Goal: Task Accomplishment & Management: Manage account settings

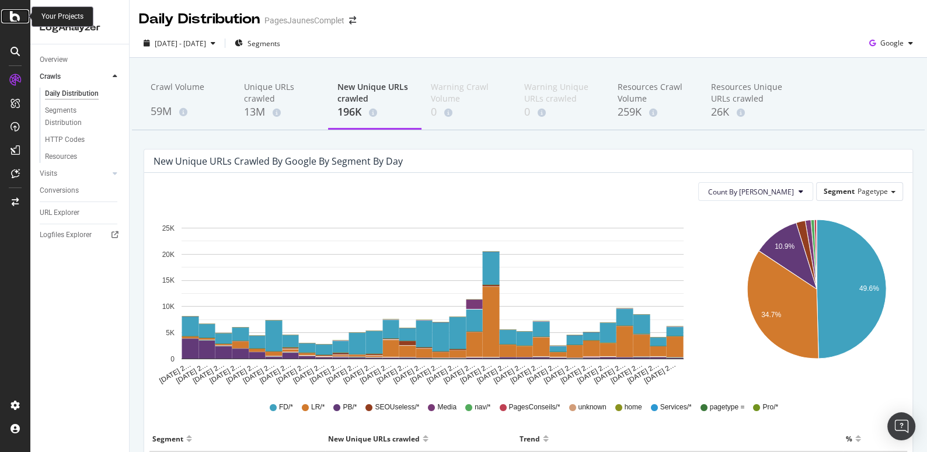
click at [13, 15] on icon at bounding box center [15, 16] width 11 height 14
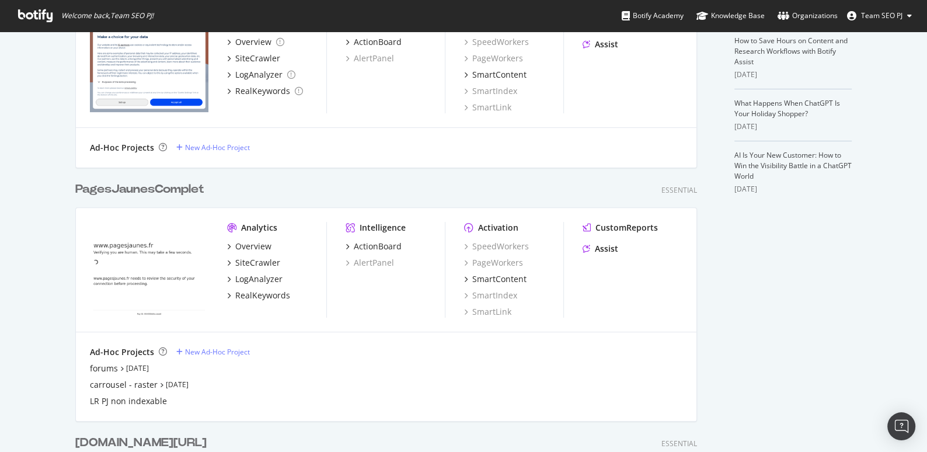
scroll to position [345, 0]
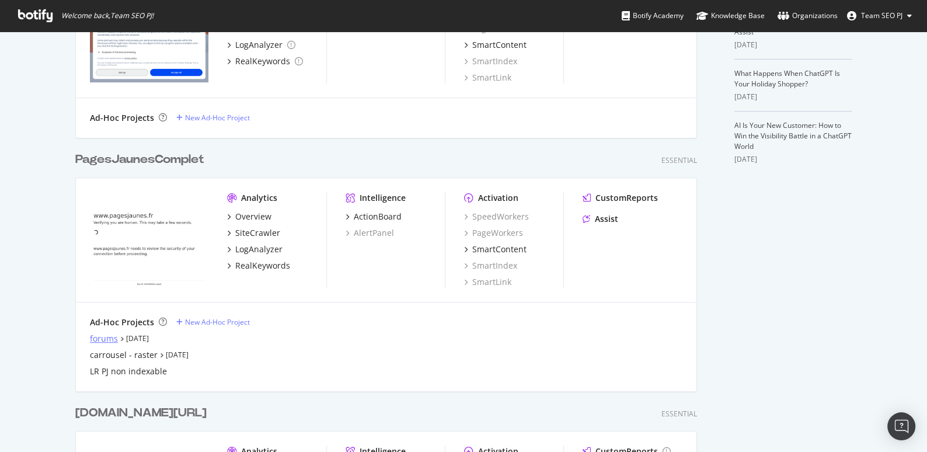
click at [92, 337] on div "forums" at bounding box center [104, 339] width 28 height 12
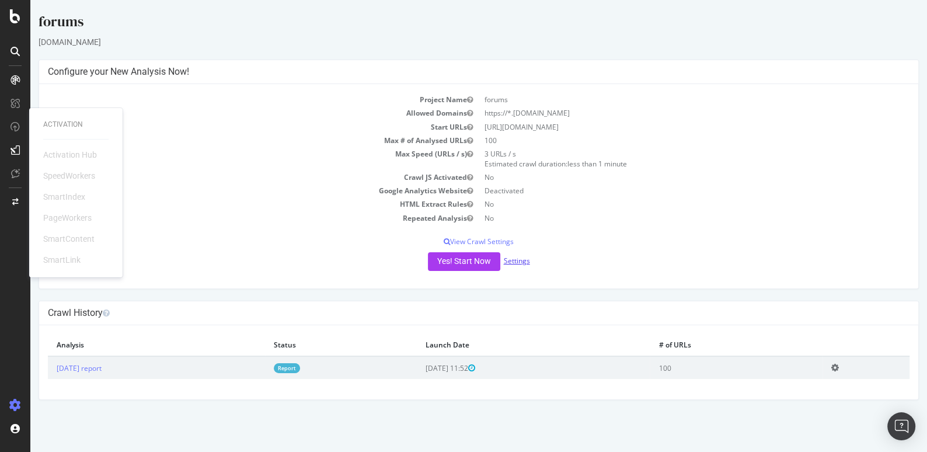
click at [516, 262] on link "Settings" at bounding box center [517, 261] width 26 height 10
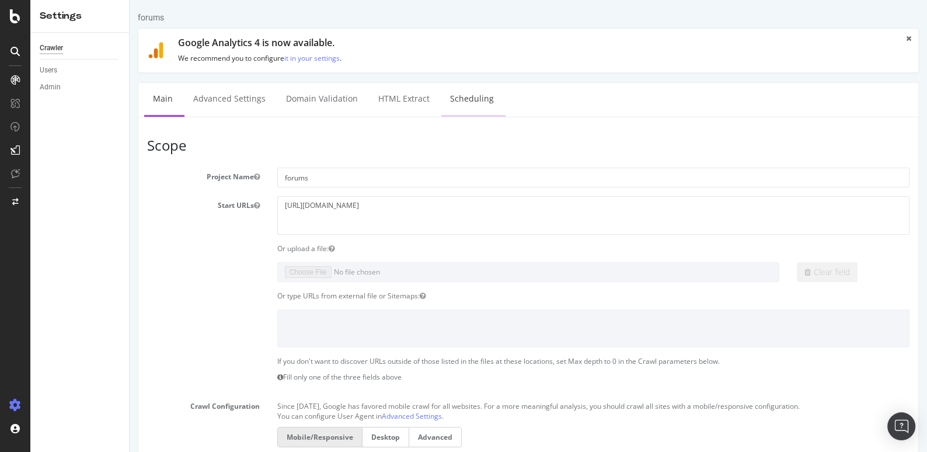
click at [459, 103] on link "Scheduling" at bounding box center [471, 99] width 61 height 32
click at [403, 103] on link "HTML Extract" at bounding box center [404, 99] width 69 height 32
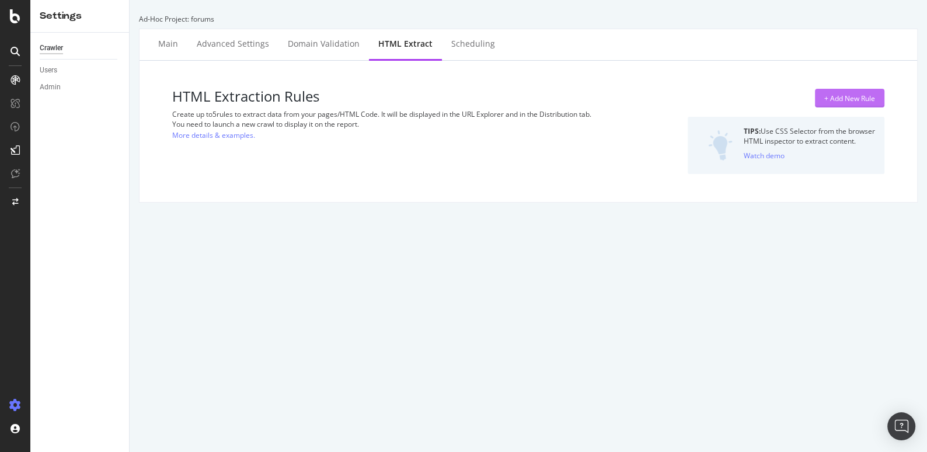
click at [865, 96] on div "+ Add New Rule" at bounding box center [849, 98] width 51 height 10
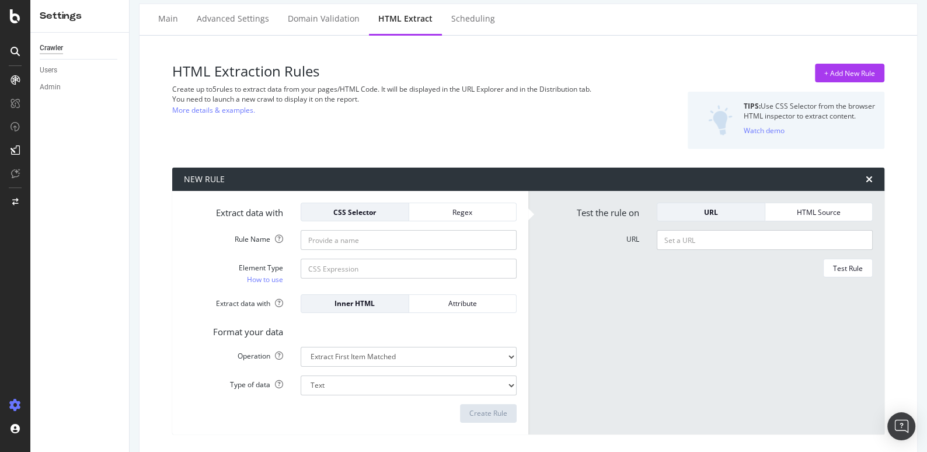
scroll to position [49, 0]
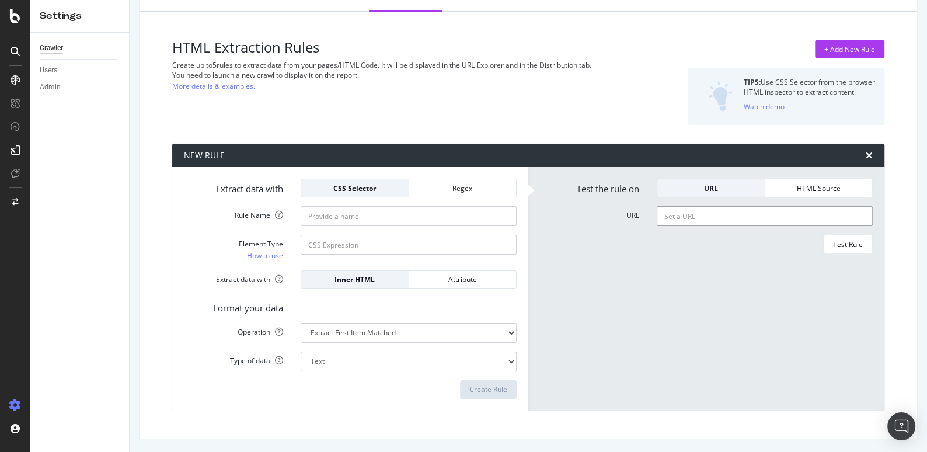
click at [681, 211] on input "URL" at bounding box center [765, 216] width 216 height 20
paste input "[URL][DOMAIN_NAME]"
drag, startPoint x: 681, startPoint y: 214, endPoint x: 642, endPoint y: 214, distance: 39.1
click at [642, 214] on div "URL [URL][DOMAIN_NAME]" at bounding box center [706, 216] width 350 height 20
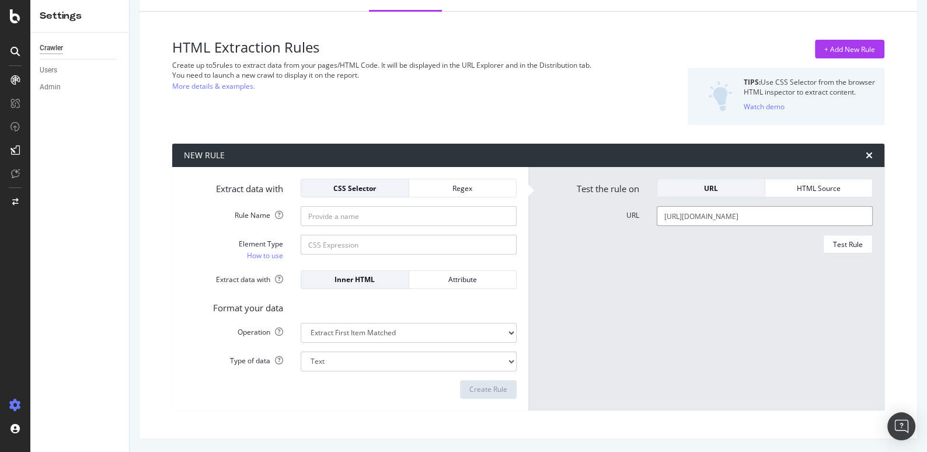
click at [724, 218] on input "[URL][DOMAIN_NAME]" at bounding box center [765, 216] width 216 height 20
type input "[URL][DOMAIN_NAME]"
click at [362, 216] on input "Rule Name" at bounding box center [409, 216] width 216 height 20
click at [326, 243] on input "Element Type How to use" at bounding box center [409, 245] width 216 height 20
click at [320, 218] on input "Rule Name" at bounding box center [409, 216] width 216 height 20
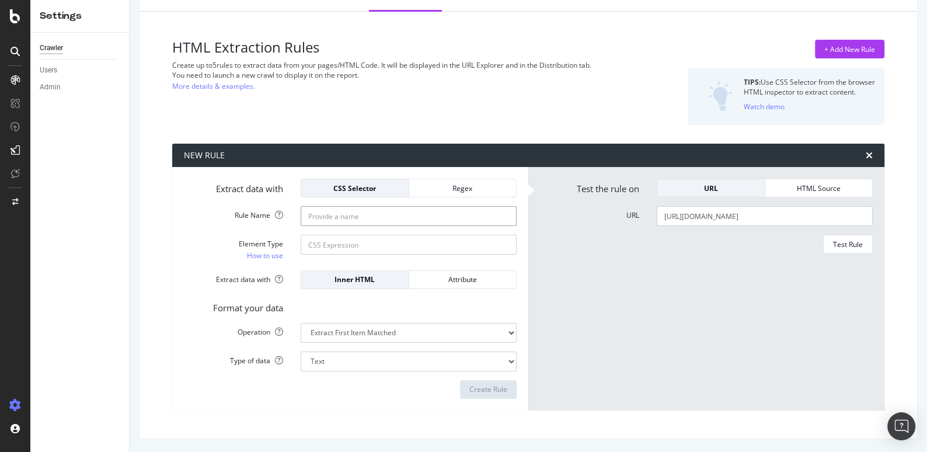
paste input "topic-map__users-list --users-summary"
type input "topic-map__users-list --users-summary"
click at [305, 213] on input "topic-map__users-list --users-summary" at bounding box center [409, 216] width 216 height 20
click at [313, 215] on input "topic-map__users-list --users-summary" at bounding box center [409, 216] width 216 height 20
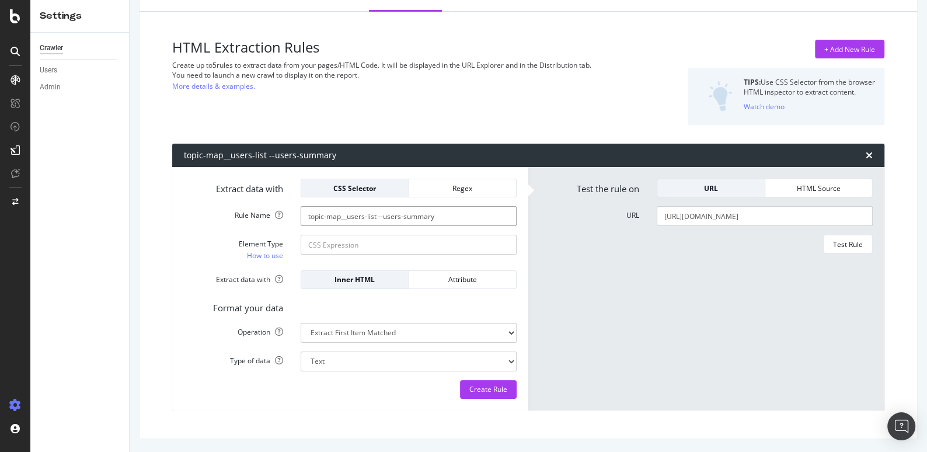
click at [313, 215] on input "topic-map__users-list --users-summary" at bounding box center [409, 216] width 216 height 20
click at [312, 245] on input "Element Type How to use" at bounding box center [409, 245] width 216 height 20
paste input "topic-map__users-list --users-summary"
click at [308, 243] on input "topic-map__users-list --users-summary" at bounding box center [409, 245] width 216 height 20
click at [459, 245] on input "topic-map__users-list --users-summary" at bounding box center [409, 245] width 216 height 20
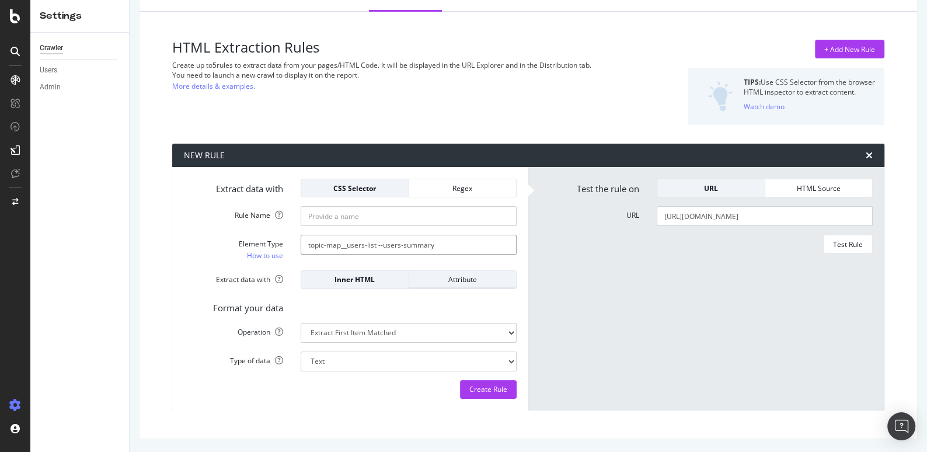
type input "topic-map__users-list --users-summary"
click at [444, 276] on div "Attribute" at bounding box center [463, 279] width 89 height 10
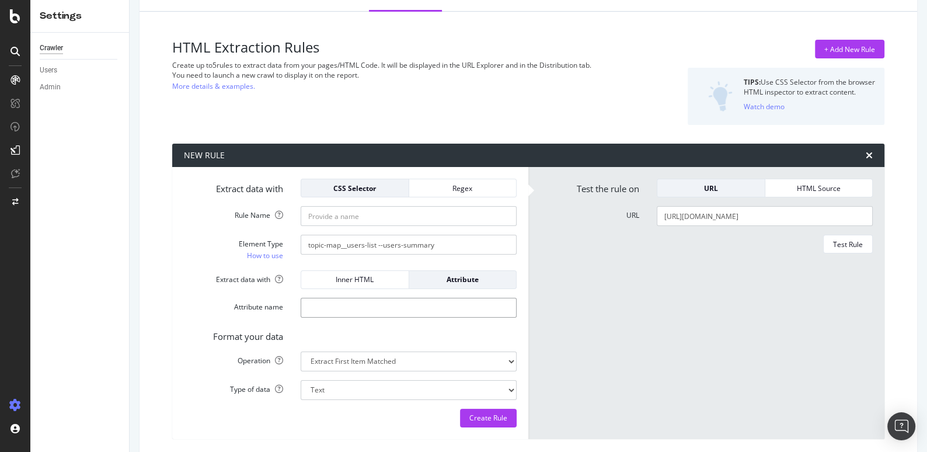
click at [375, 312] on input "Attribute name" at bounding box center [409, 308] width 216 height 20
click at [351, 362] on select "Extract First Item Matched Extract First 3 Items Matched Count Number of Occure…" at bounding box center [409, 361] width 216 height 20
select select "list"
click at [360, 311] on input "Attribute name" at bounding box center [409, 308] width 216 height 20
click at [442, 248] on input "topic-map__users-list --users-summary" at bounding box center [409, 245] width 216 height 20
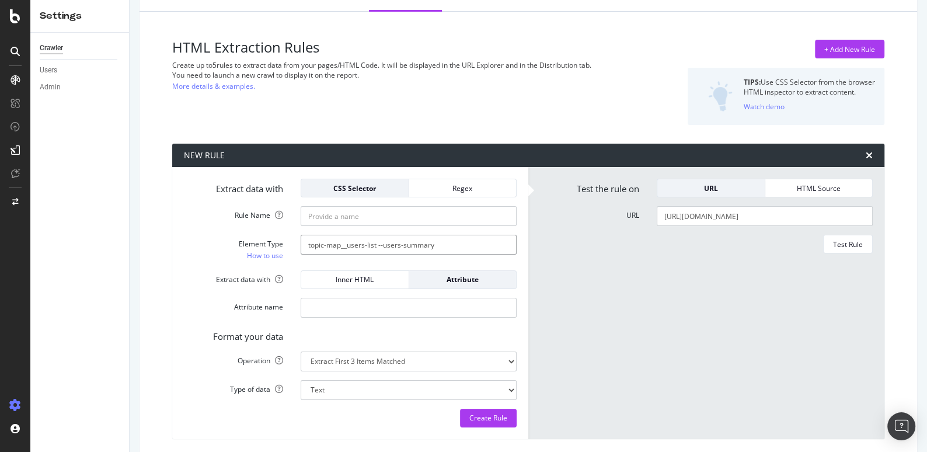
paste input "post-count"
click at [411, 309] on input "Attribute name" at bounding box center [409, 308] width 216 height 20
click at [423, 294] on form "Extract data with CSS Selector Regex Rule Name Element Type How to use topic-ma…" at bounding box center [350, 303] width 333 height 249
click at [856, 240] on div "Test Rule" at bounding box center [848, 244] width 30 height 10
click at [452, 246] on input "topic-map__users-list --users-summary post-count" at bounding box center [409, 245] width 216 height 20
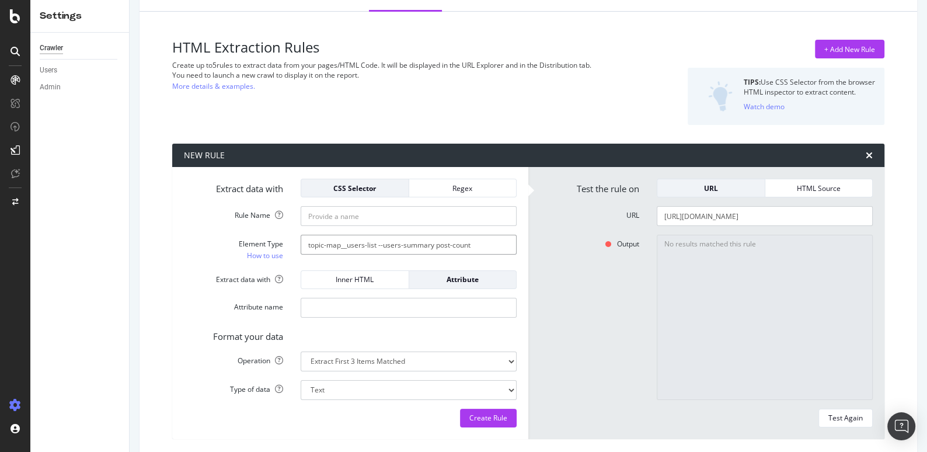
drag, startPoint x: 436, startPoint y: 242, endPoint x: 537, endPoint y: 242, distance: 101.6
click at [537, 242] on div "Extract data with CSS Selector Regex Rule Name Element Type How to use topic-ma…" at bounding box center [528, 303] width 712 height 272
click at [848, 418] on div "Test Again" at bounding box center [845, 418] width 34 height 10
click at [841, 413] on div "Test Again" at bounding box center [845, 418] width 34 height 10
click at [442, 238] on input "topic-map__users-list --users-summary" at bounding box center [409, 245] width 216 height 20
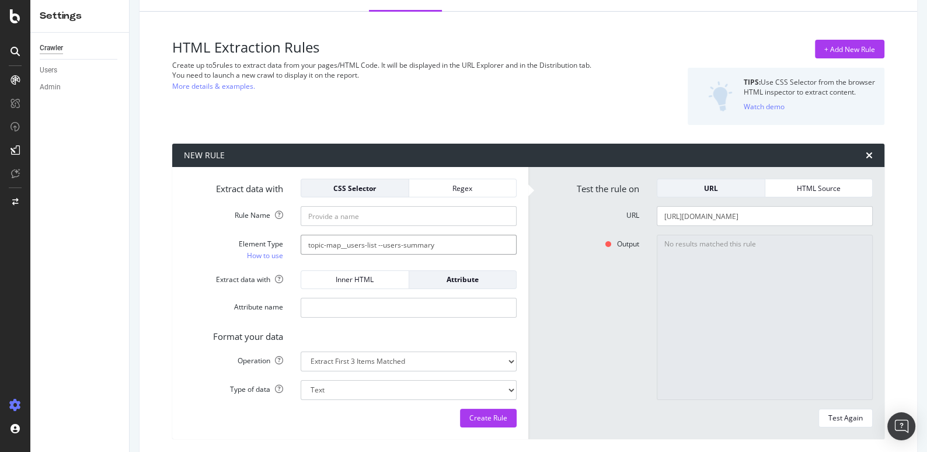
click at [448, 246] on input "topic-map__users-list --users-summary" at bounding box center [409, 245] width 216 height 20
click at [306, 241] on input "topic-map__users-list --users-summary" at bounding box center [409, 245] width 216 height 20
click at [438, 249] on input "topic-map__users-list --users-summary" at bounding box center [409, 245] width 216 height 20
click at [381, 187] on div "CSS Selector" at bounding box center [355, 188] width 89 height 10
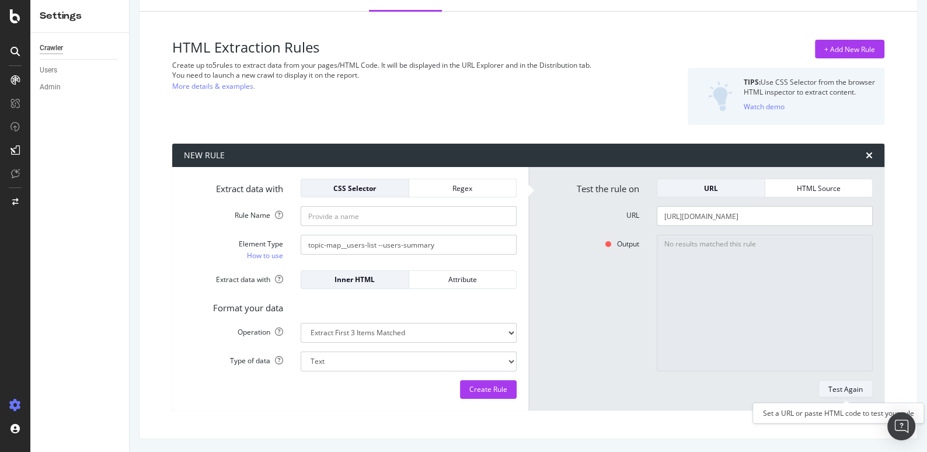
click at [840, 381] on div "Test Again" at bounding box center [845, 389] width 34 height 16
click at [307, 244] on input "topic-map__users-list --users-summary" at bounding box center [409, 245] width 216 height 20
click at [278, 255] on link "How to use" at bounding box center [265, 255] width 36 height 12
click at [342, 243] on input "topic-map__users-list --users-summary" at bounding box center [409, 245] width 216 height 20
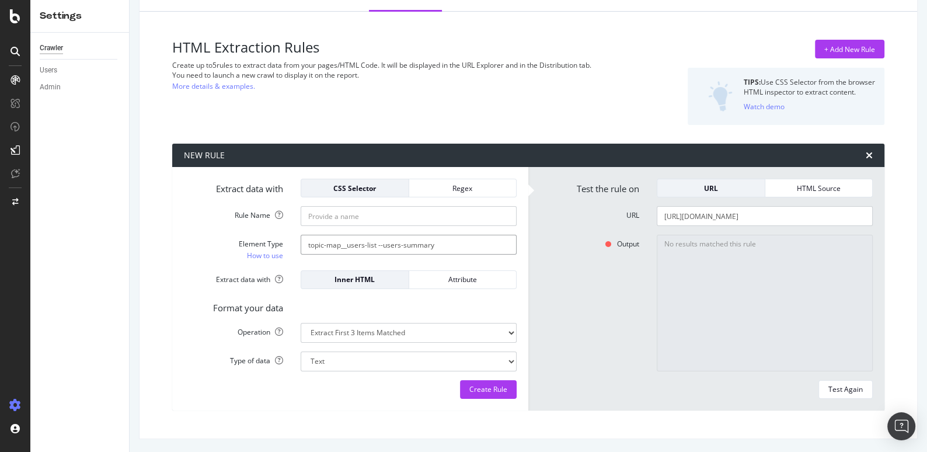
click at [342, 243] on input "topic-map__users-list --users-summary" at bounding box center [409, 245] width 216 height 20
paste input "#ember8 > div.container.posts > div.topic-map.--bottom > section.topic-map__con…"
drag, startPoint x: 364, startPoint y: 247, endPoint x: 246, endPoint y: 247, distance: 117.9
click at [246, 247] on div "Element Type How to use #ember8 > div.container.posts > div.topic-map.--bottom …" at bounding box center [350, 248] width 350 height 26
click at [358, 245] on input "#ember8 > div.container.posts > div.topic-map.--bottom > section.topic-map__con…" at bounding box center [409, 245] width 216 height 20
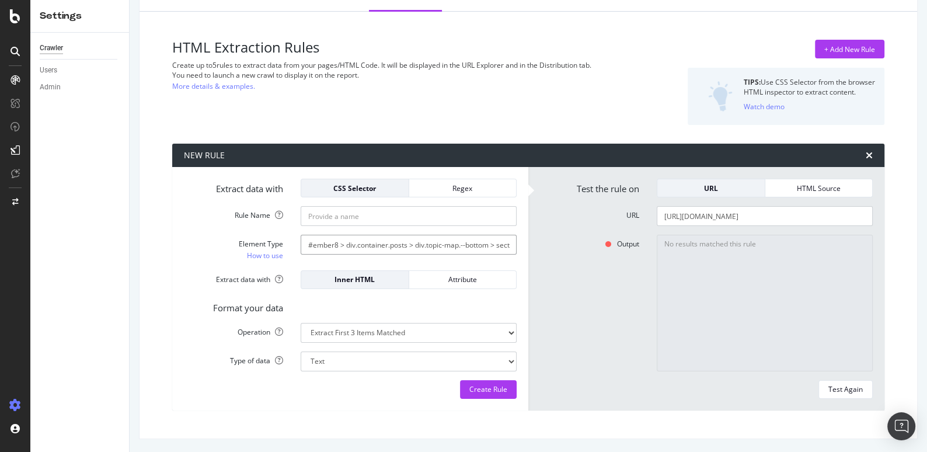
drag, startPoint x: 345, startPoint y: 244, endPoint x: 273, endPoint y: 244, distance: 71.8
click at [273, 244] on div "Element Type How to use #ember8 > div.container.posts > div.topic-map.--bottom …" at bounding box center [350, 248] width 350 height 26
drag, startPoint x: 425, startPoint y: 246, endPoint x: 595, endPoint y: 246, distance: 169.9
click at [595, 246] on div "Extract data with CSS Selector Regex Rule Name Element Type How to use div.cont…" at bounding box center [528, 288] width 712 height 243
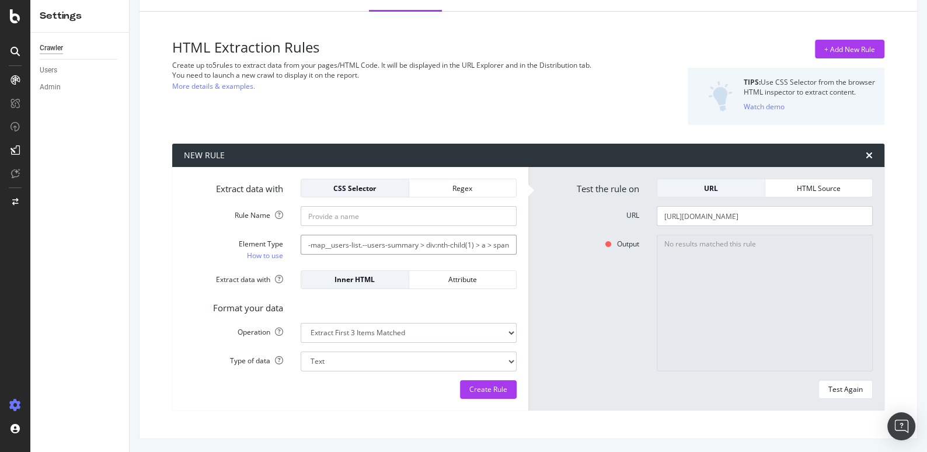
click at [477, 247] on input "div.container.posts > div.topic-map.--bottom > section.topic-map__contents > di…" at bounding box center [409, 245] width 216 height 20
click at [849, 392] on div "Test Again" at bounding box center [845, 389] width 34 height 10
drag, startPoint x: 430, startPoint y: 248, endPoint x: 562, endPoint y: 251, distance: 132.6
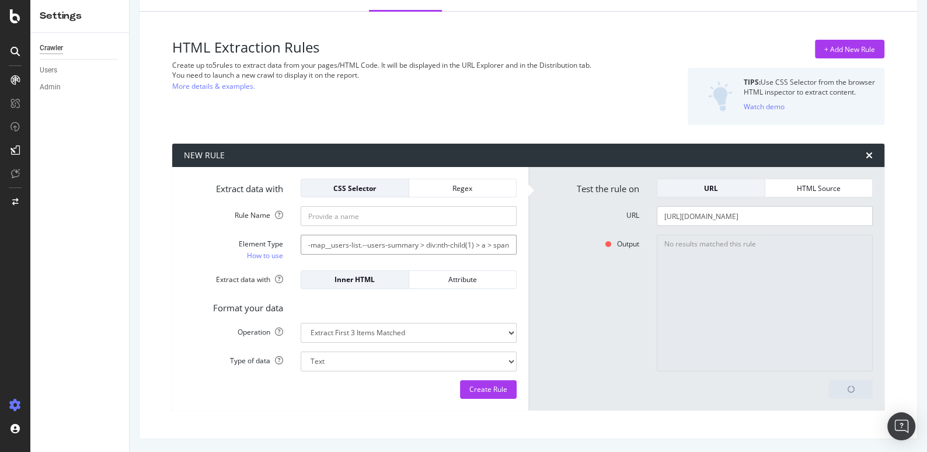
click at [562, 251] on div "Extract data with CSS Selector Regex Rule Name Element Type How to use div.cont…" at bounding box center [528, 288] width 712 height 243
click at [305, 245] on input "div.container.posts > div.topic-map.--bottom > section.topic-map__contents > di…" at bounding box center [409, 245] width 216 height 20
click at [854, 392] on div "Test Again" at bounding box center [845, 389] width 34 height 10
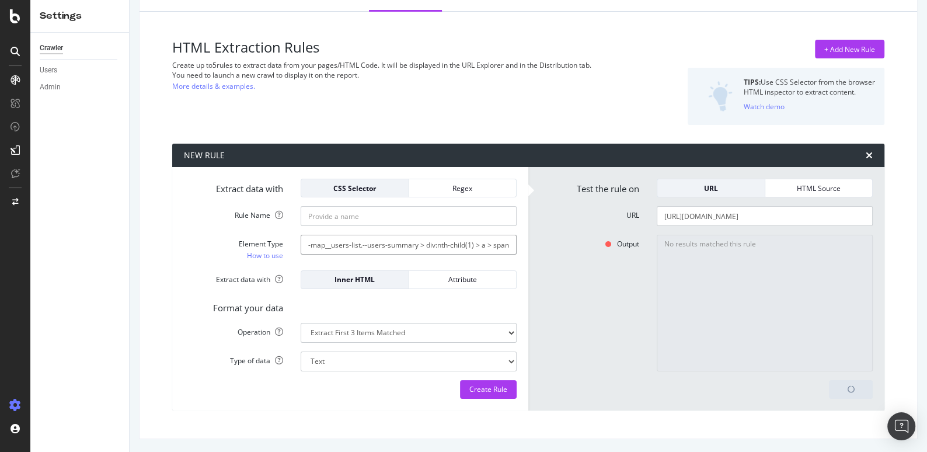
drag, startPoint x: 460, startPoint y: 245, endPoint x: 652, endPoint y: 245, distance: 192.1
click at [652, 245] on div "Extract data with CSS Selector Regex Rule Name Element Type How to use div.cont…" at bounding box center [528, 288] width 712 height 243
click at [469, 246] on input "div.container.posts > div.topic-map.--bottom > section.topic-map__contents > di…" at bounding box center [409, 245] width 216 height 20
drag, startPoint x: 420, startPoint y: 244, endPoint x: 630, endPoint y: 245, distance: 209.6
click at [630, 245] on div "Extract data with CSS Selector Regex Rule Name Element Type How to use div.cont…" at bounding box center [528, 288] width 712 height 243
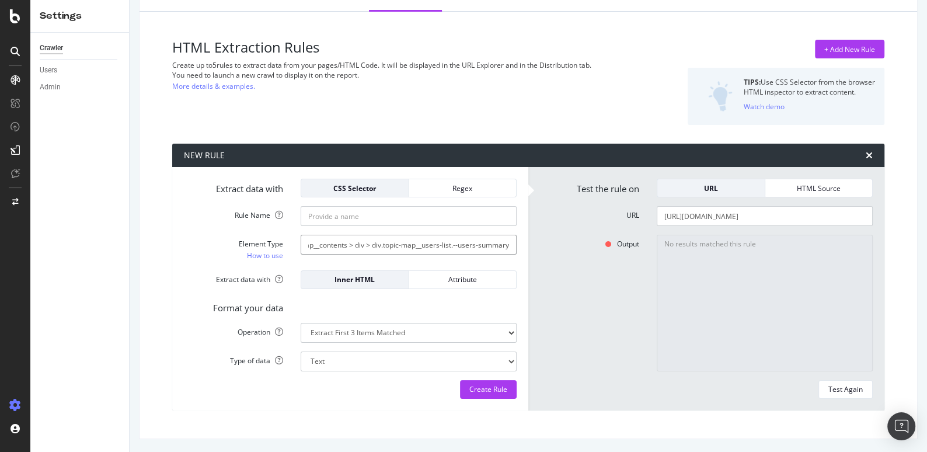
scroll to position [0, 207]
click at [849, 392] on div "Test Again" at bounding box center [845, 389] width 34 height 10
click at [352, 239] on input "div.container.posts > div.topic-map.--bottom > section.topic-map__contents > di…" at bounding box center [409, 245] width 216 height 20
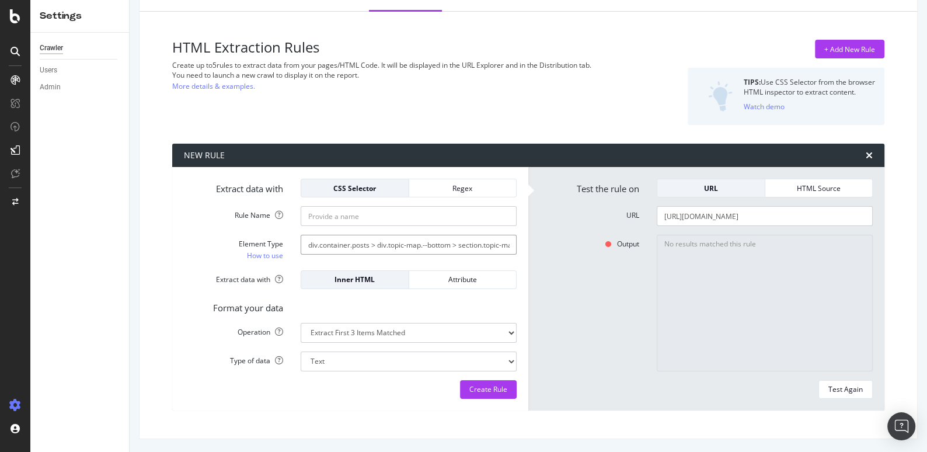
click at [352, 239] on input "div.container.posts > div.topic-map.--bottom > section.topic-map__contents > di…" at bounding box center [409, 245] width 216 height 20
paste input "topic-map__users-list --users-summary"
click at [845, 392] on div "Test Again" at bounding box center [845, 389] width 34 height 10
click at [473, 242] on input "<div class="topic-map__users-list --users-summary">" at bounding box center [409, 245] width 216 height 20
click at [347, 220] on input "Rule Name" at bounding box center [409, 216] width 216 height 20
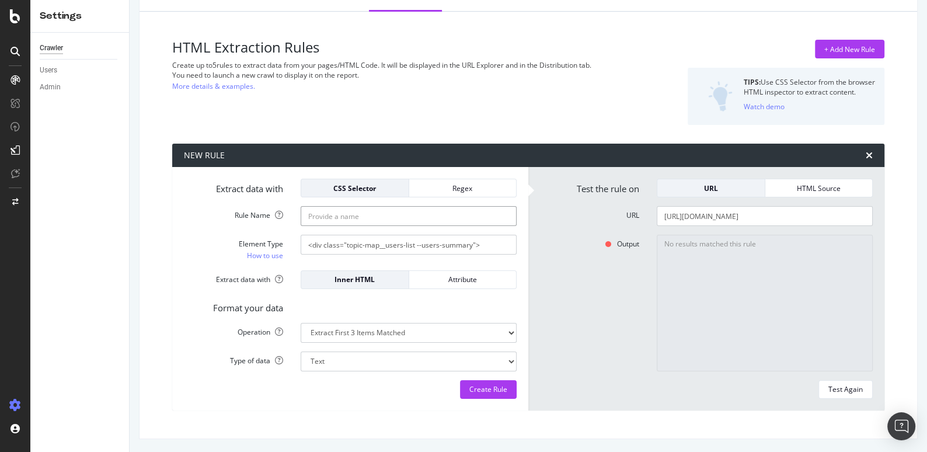
click at [329, 218] on input "Rule Name" at bounding box center [409, 216] width 216 height 20
click at [329, 215] on input "Rule Name" at bounding box center [409, 216] width 216 height 20
click at [315, 257] on div "Element Type How to use <div class="topic-map__users-list --users-summary">" at bounding box center [350, 248] width 350 height 26
drag, startPoint x: 344, startPoint y: 245, endPoint x: 299, endPoint y: 246, distance: 45.6
click at [299, 246] on div "<div class="topic-map__users-list --users-summary">" at bounding box center [409, 245] width 234 height 20
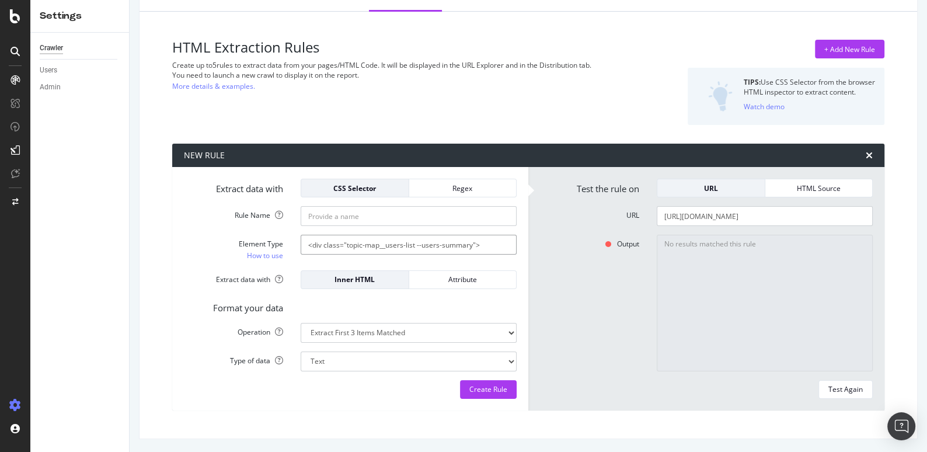
click at [335, 247] on input "<div class="topic-map__users-list --users-summary">" at bounding box center [409, 245] width 216 height 20
drag, startPoint x: 346, startPoint y: 243, endPoint x: 274, endPoint y: 243, distance: 71.8
click at [274, 243] on div "Element Type How to use <div class="topic-map__users-list --users-summary">" at bounding box center [350, 248] width 350 height 26
click at [445, 248] on input ".topic-map__users-list --users-summary">" at bounding box center [409, 245] width 216 height 20
click at [848, 388] on div "Test Again" at bounding box center [845, 389] width 34 height 10
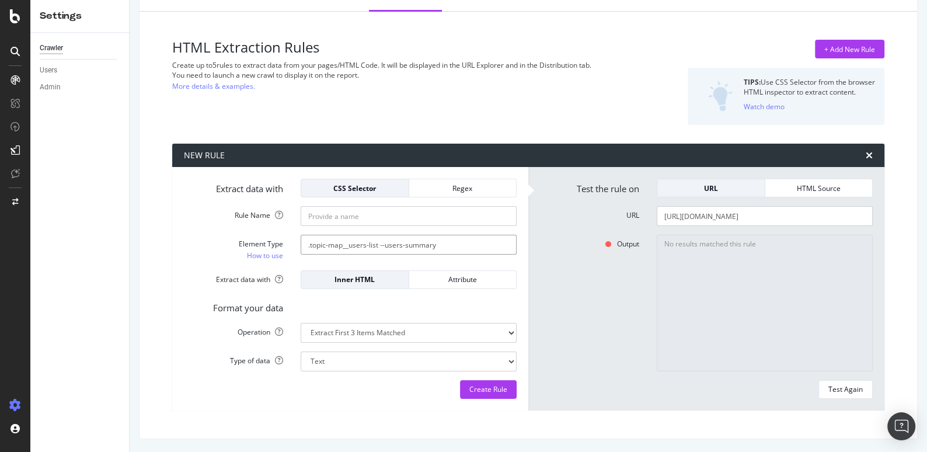
drag, startPoint x: 377, startPoint y: 245, endPoint x: 455, endPoint y: 245, distance: 77.6
click at [455, 245] on input ".topic-map__users-list --users-summary" at bounding box center [409, 245] width 216 height 20
click at [850, 388] on div "Test Again" at bounding box center [845, 389] width 34 height 10
click at [308, 242] on input ".topic-map__users-list" at bounding box center [409, 245] width 216 height 20
type input "div.topic-map__users-list"
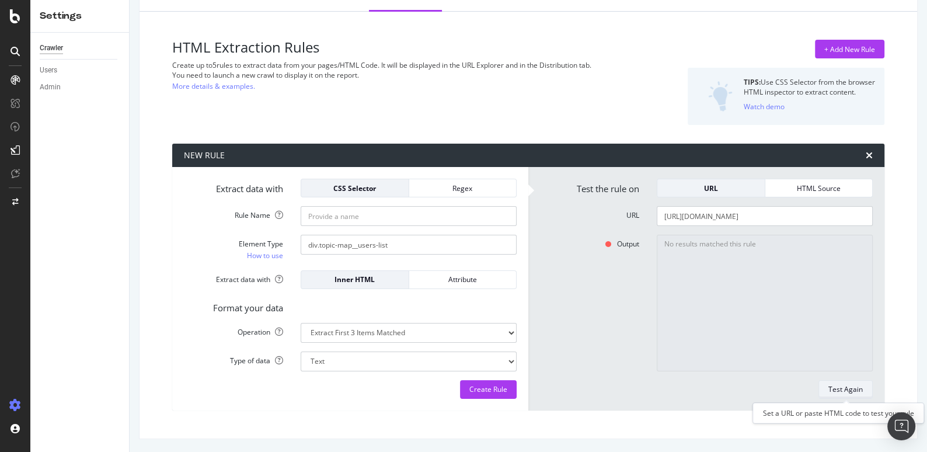
click at [851, 385] on div "Test Again" at bounding box center [845, 389] width 34 height 10
click at [412, 241] on input "div.topic-map__users-list" at bounding box center [409, 245] width 216 height 20
click at [359, 222] on input "Rule Name" at bounding box center [409, 216] width 216 height 20
drag, startPoint x: 306, startPoint y: 216, endPoint x: 437, endPoint y: 216, distance: 130.8
click at [437, 216] on input "user liste" at bounding box center [409, 216] width 216 height 20
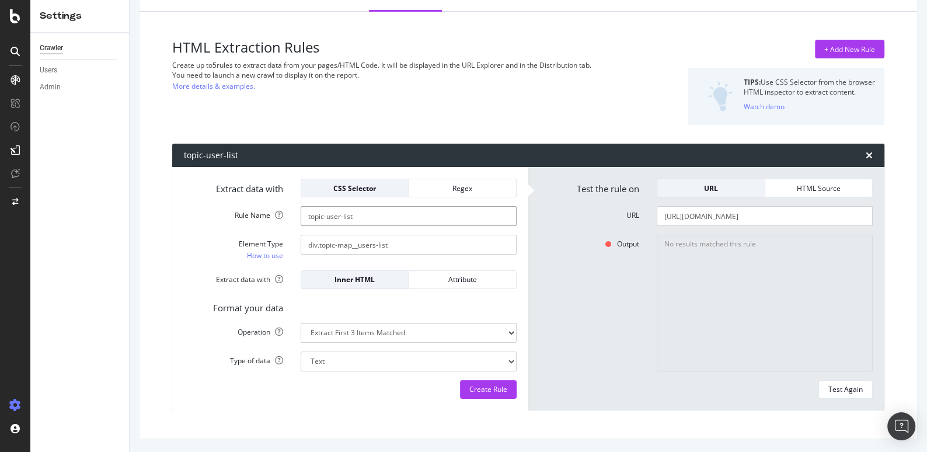
click at [340, 217] on input "topic-user-list" at bounding box center [409, 216] width 216 height 20
type input "topic-users-list"
click at [497, 334] on select "Extract First Item Matched Extract First 3 Items Matched Count Number of Occure…" at bounding box center [409, 333] width 216 height 20
click at [480, 280] on div "Attribute" at bounding box center [463, 279] width 89 height 10
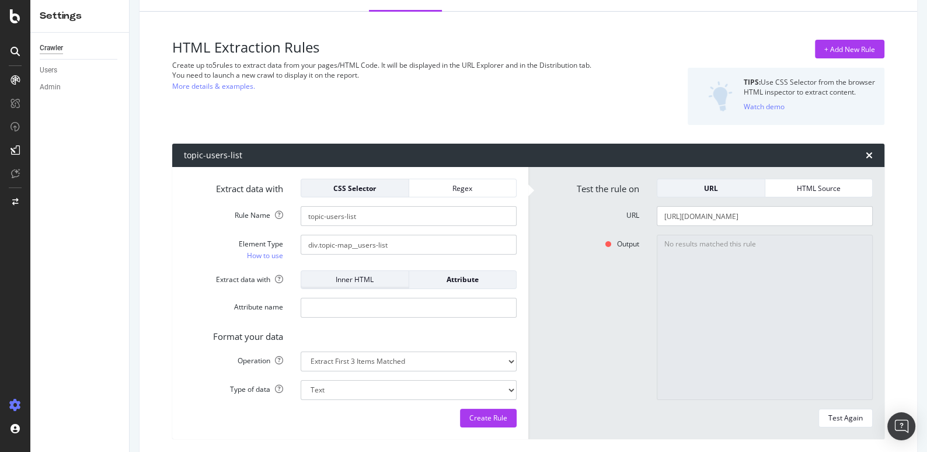
click at [360, 283] on div "Inner HTML" at bounding box center [355, 279] width 89 height 10
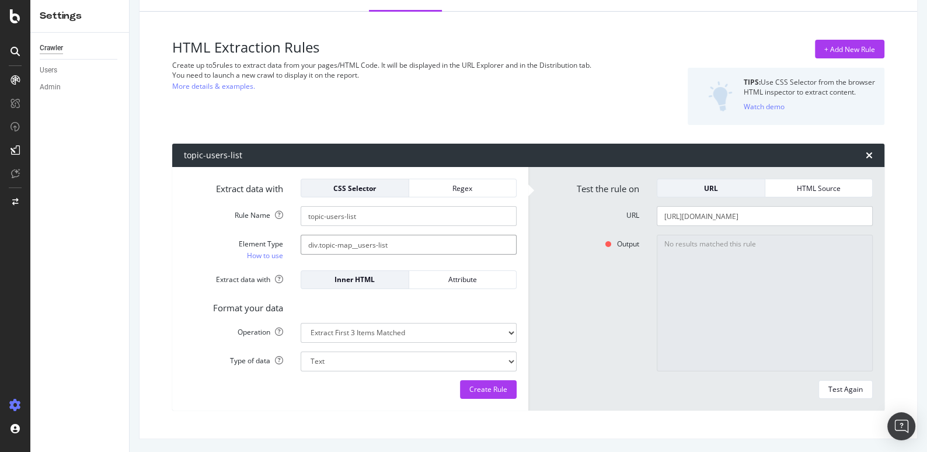
click at [413, 240] on input "div.topic-map__users-list" at bounding box center [409, 245] width 216 height 20
drag, startPoint x: 714, startPoint y: 216, endPoint x: 930, endPoint y: 216, distance: 216.0
click at [926, 216] on html "Settings Crawler Users Admin Ad-Hoc Project: forums Main Advanced Settings Doma…" at bounding box center [463, 226] width 927 height 452
click at [842, 211] on input "[URL][DOMAIN_NAME]" at bounding box center [765, 216] width 216 height 20
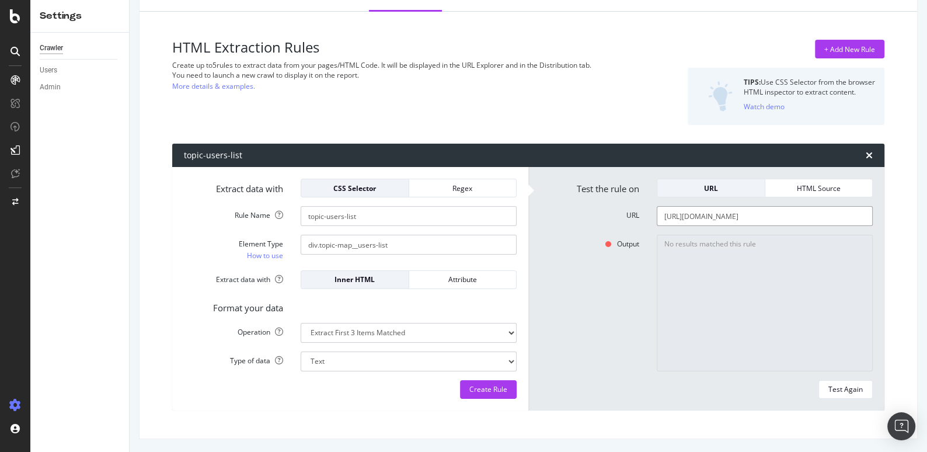
drag, startPoint x: 841, startPoint y: 216, endPoint x: 930, endPoint y: 216, distance: 88.7
click at [926, 216] on html "Settings Crawler Users Admin Ad-Hoc Project: forums Main Advanced Settings Doma…" at bounding box center [463, 226] width 927 height 452
click at [852, 218] on input "[URL][DOMAIN_NAME]" at bounding box center [765, 216] width 216 height 20
type input "[URL][DOMAIN_NAME]"
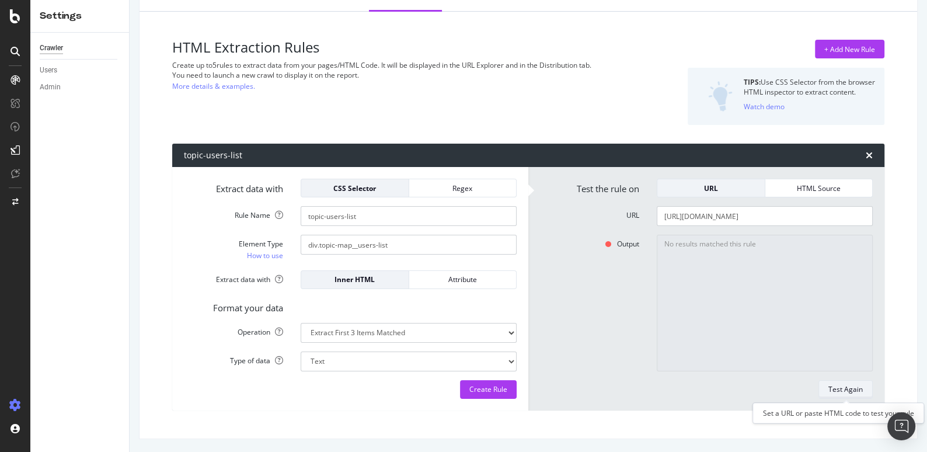
scroll to position [0, 0]
click at [846, 384] on div "Test Again" at bounding box center [845, 389] width 34 height 10
click at [722, 191] on div "URL" at bounding box center [711, 188] width 89 height 10
drag, startPoint x: 713, startPoint y: 215, endPoint x: 918, endPoint y: 220, distance: 205.5
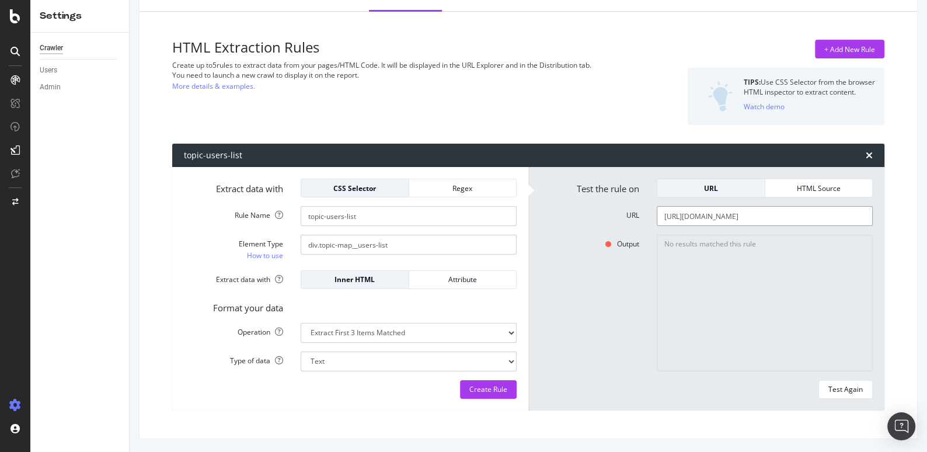
click at [918, 220] on div "Ad-Hoc Project: forums Main Advanced Settings Domain Validation HTML Extract Sc…" at bounding box center [528, 226] width 797 height 452
click at [859, 215] on input "[URL][DOMAIN_NAME]" at bounding box center [765, 216] width 216 height 20
click at [781, 218] on input "[URL][DOMAIN_NAME]" at bounding box center [765, 216] width 216 height 20
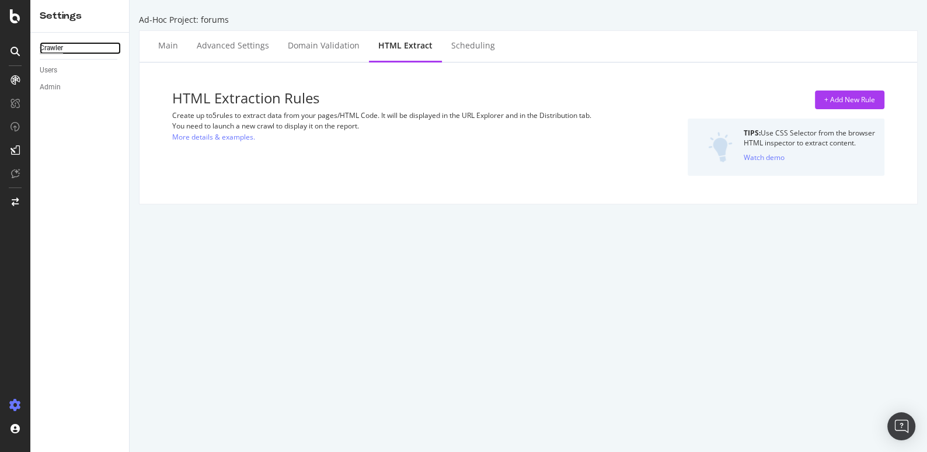
click at [55, 44] on div "Crawler" at bounding box center [51, 48] width 23 height 12
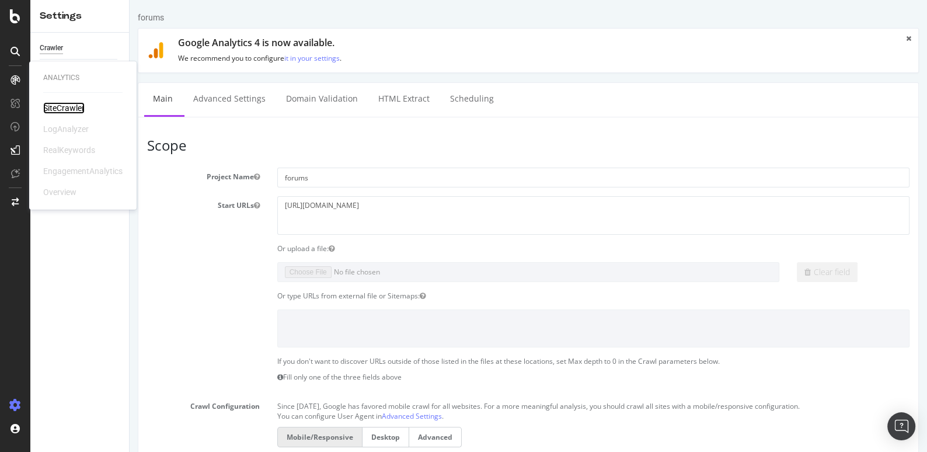
click at [46, 107] on div "SiteCrawler" at bounding box center [63, 108] width 41 height 12
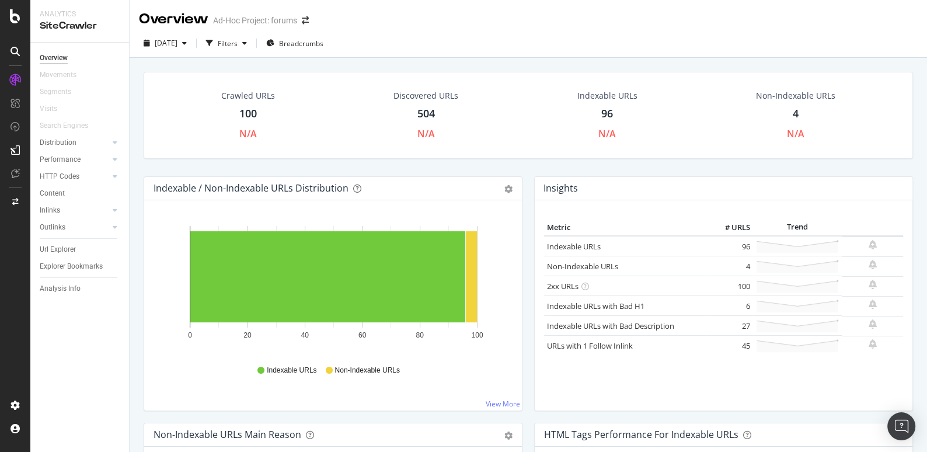
click at [60, 241] on div "Url Explorer" at bounding box center [84, 249] width 89 height 17
click at [60, 246] on div "Url Explorer" at bounding box center [58, 249] width 36 height 12
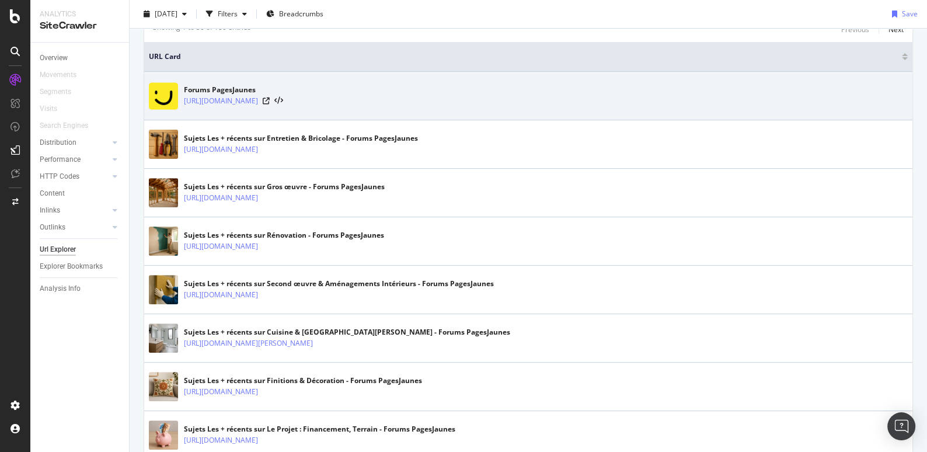
scroll to position [311, 0]
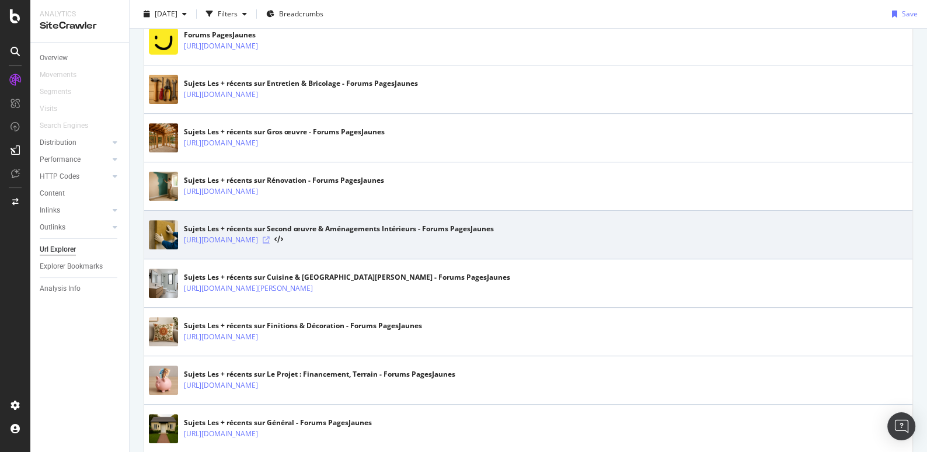
click at [270, 238] on icon at bounding box center [266, 239] width 7 height 7
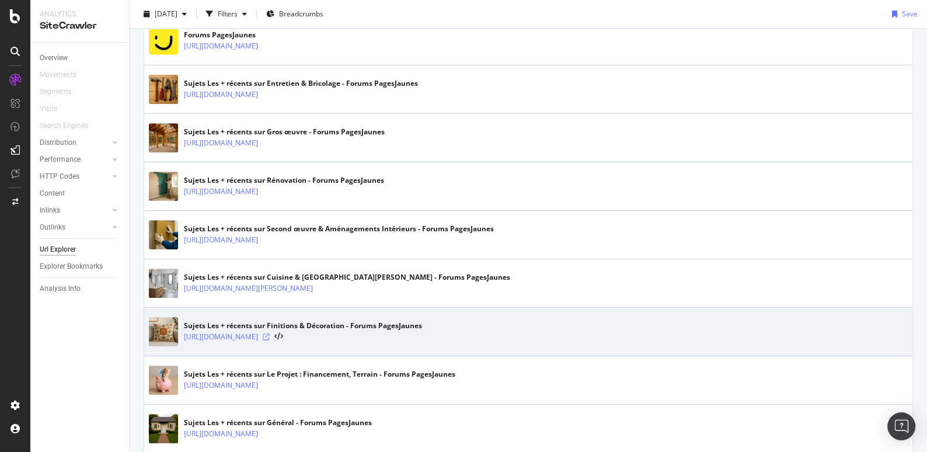
click at [270, 333] on icon at bounding box center [266, 336] width 7 height 7
